Goal: Information Seeking & Learning: Learn about a topic

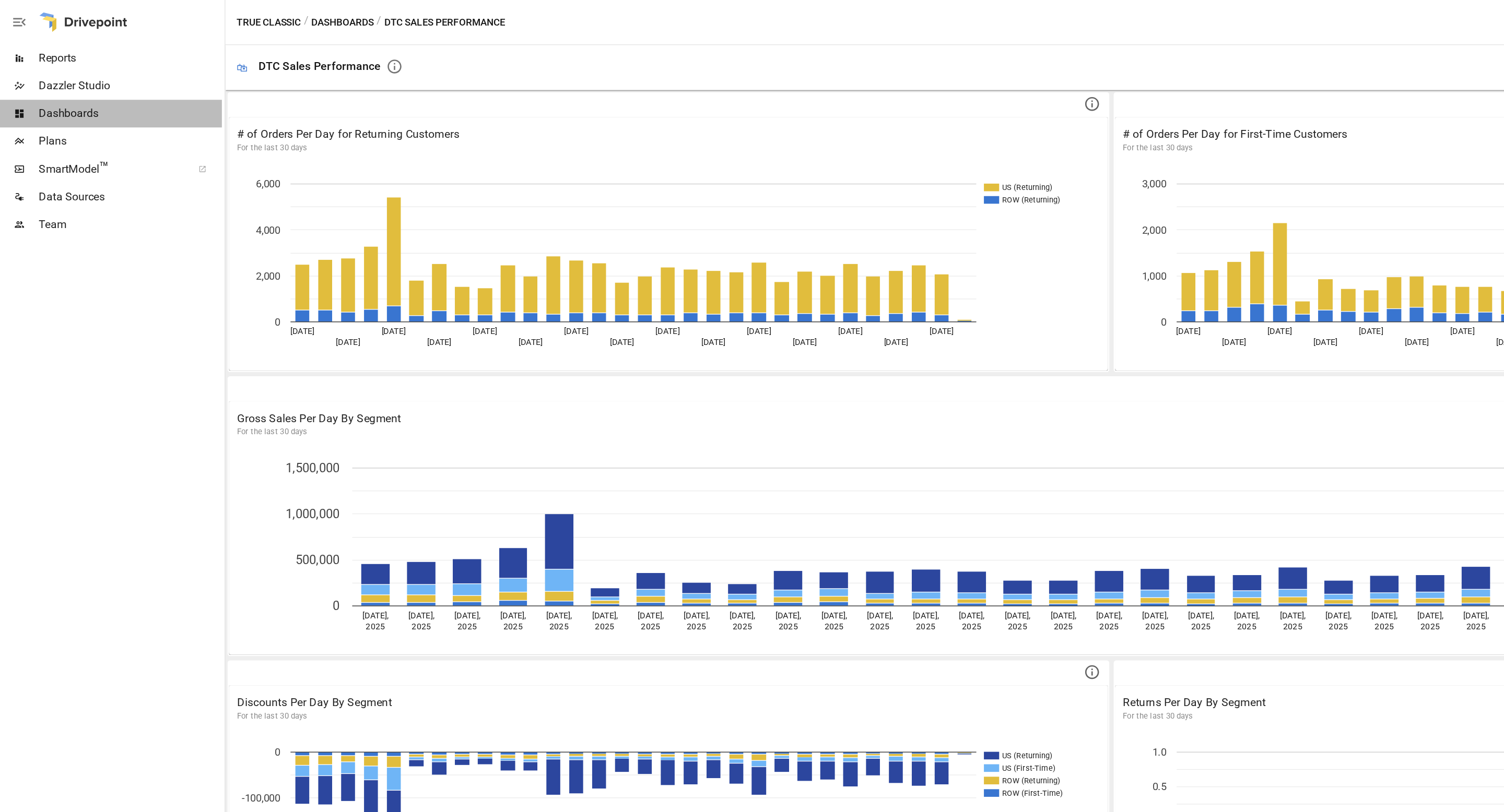
click at [58, 90] on span "Dashboards" at bounding box center [98, 86] width 138 height 12
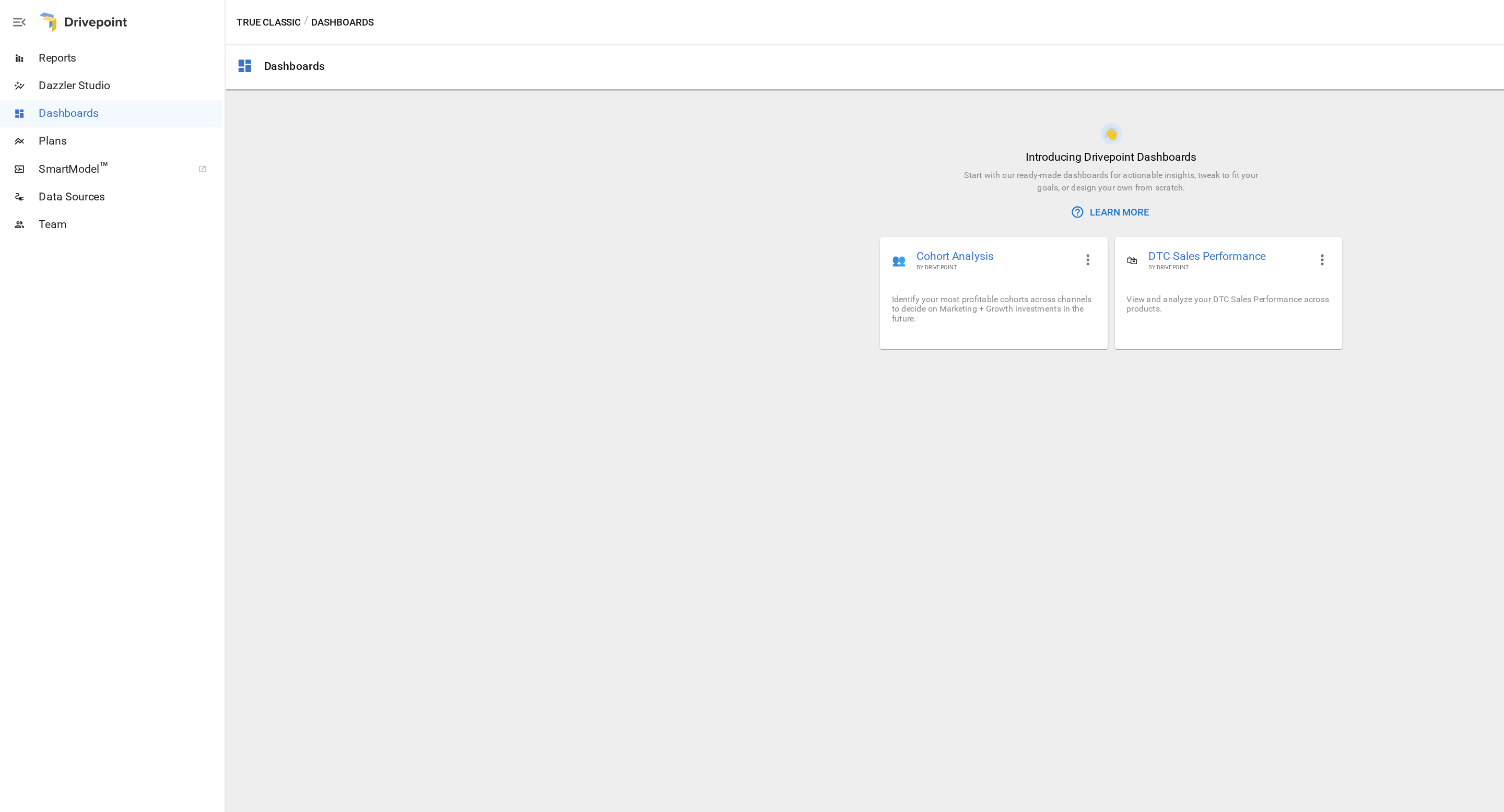
click at [73, 49] on span "Reports" at bounding box center [98, 43] width 138 height 12
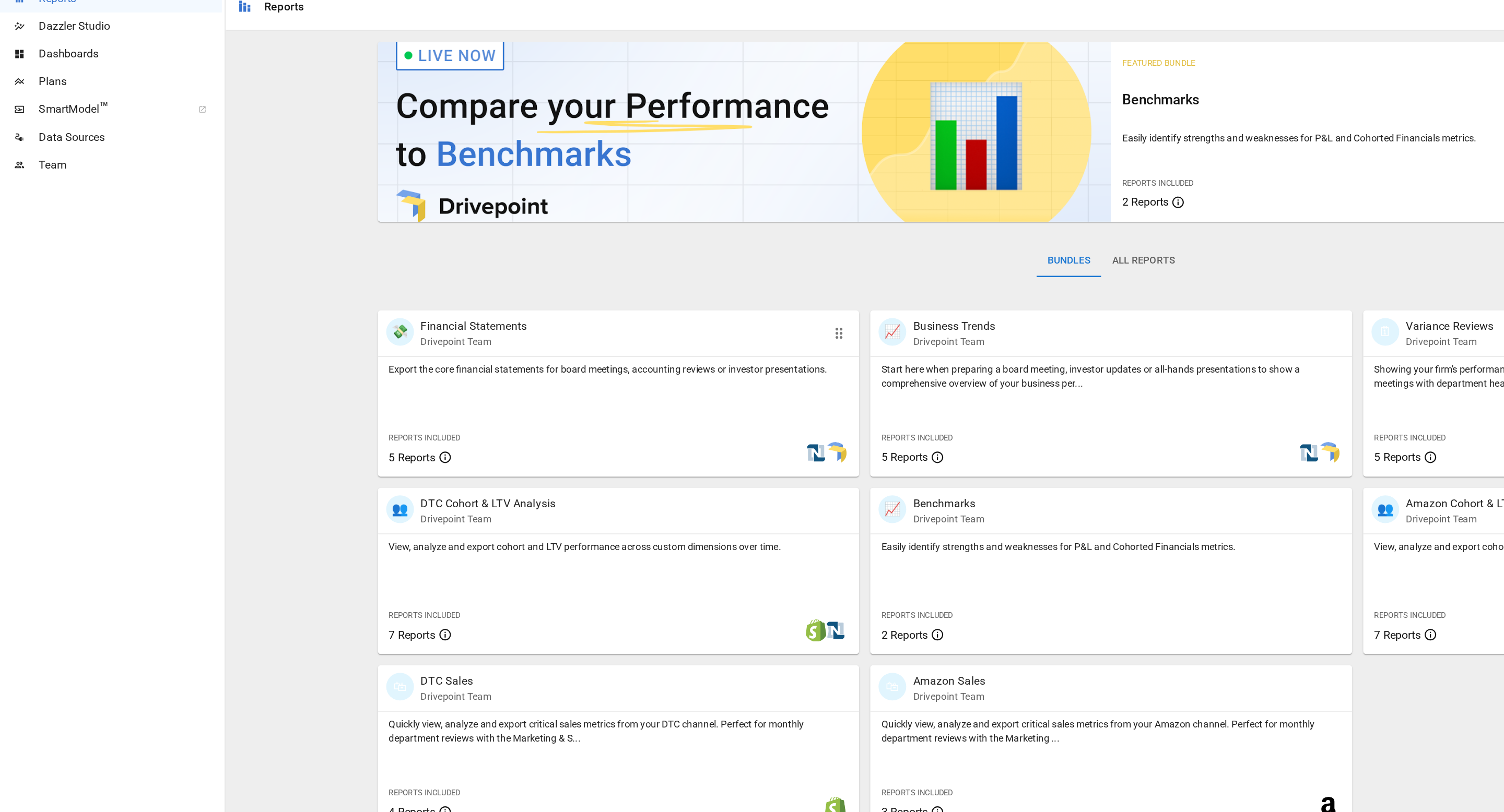
click at [347, 299] on p "Drivepoint Team" at bounding box center [357, 302] width 80 height 11
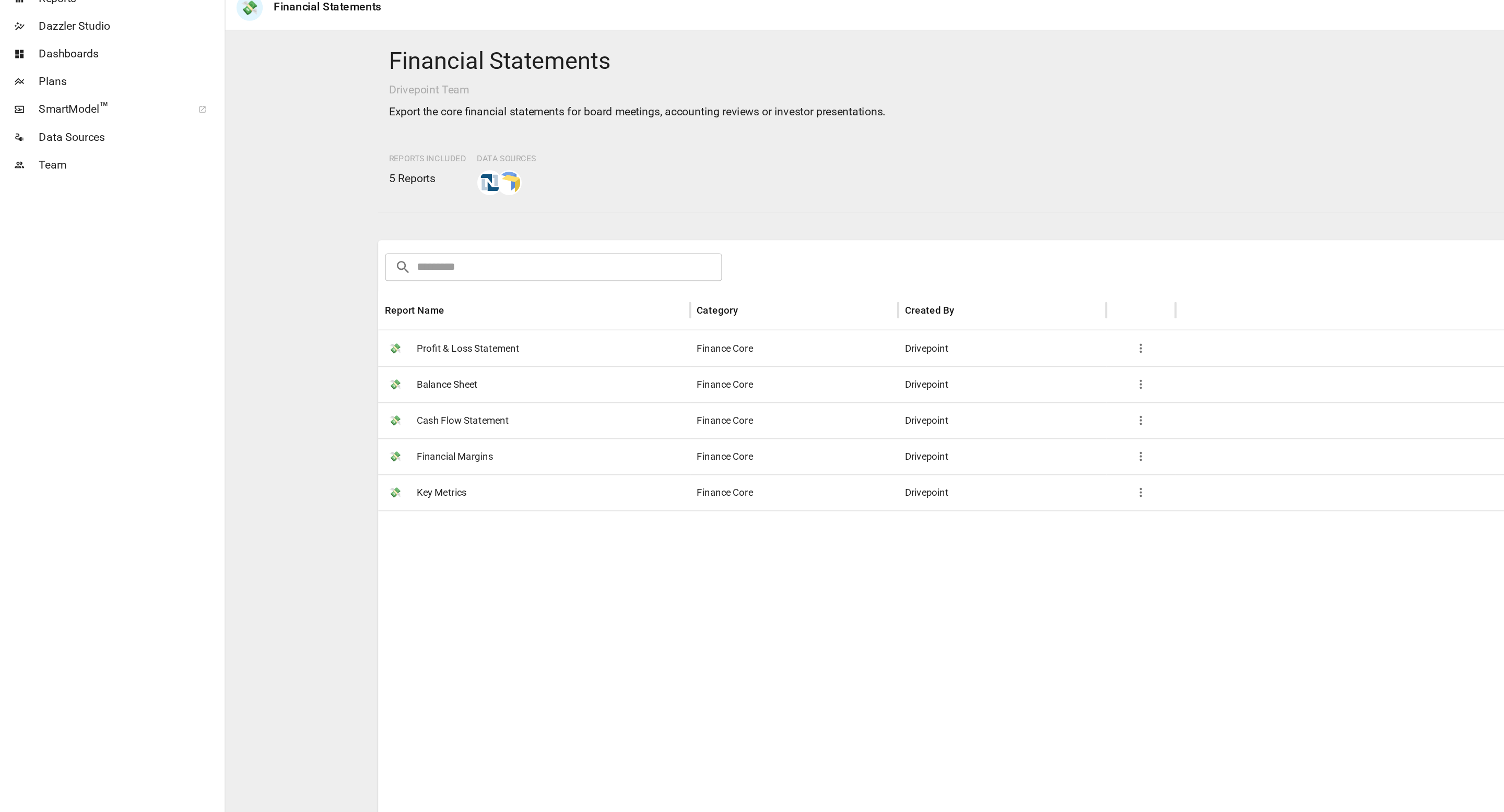
click at [339, 312] on span "Profit & Loss Statement" at bounding box center [352, 308] width 77 height 27
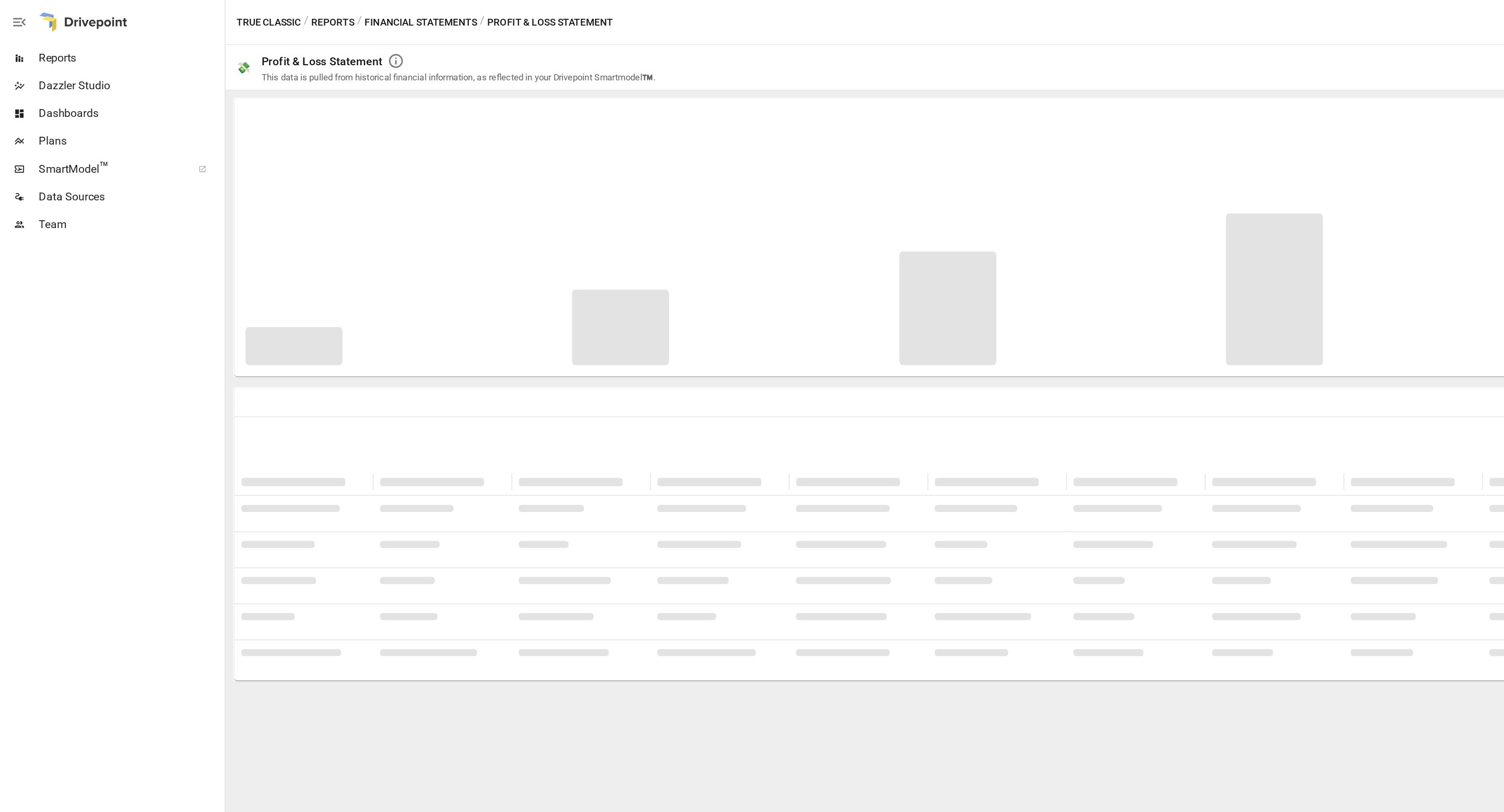
click at [373, 178] on div at bounding box center [837, 189] width 1320 height 188
click at [423, 245] on div at bounding box center [837, 189] width 1320 height 188
